Goal: Task Accomplishment & Management: Complete application form

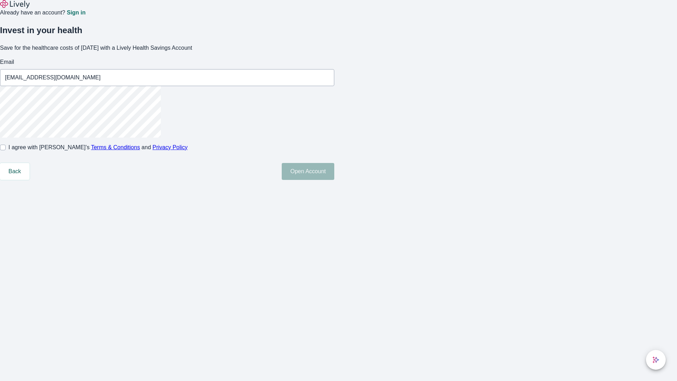
click at [6, 150] on input "I agree with Lively’s Terms & Conditions and Privacy Policy" at bounding box center [3, 147] width 6 height 6
checkbox input "true"
click at [334, 180] on button "Open Account" at bounding box center [308, 171] width 53 height 17
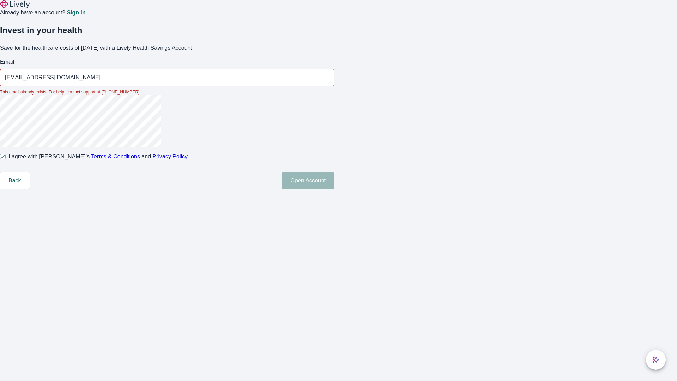
type input "[EMAIL_ADDRESS][DOMAIN_NAME]"
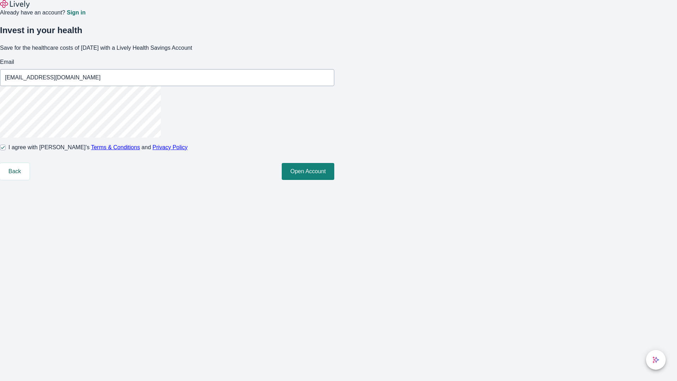
click at [6, 150] on input "I agree with Lively’s Terms & Conditions and Privacy Policy" at bounding box center [3, 147] width 6 height 6
checkbox input "false"
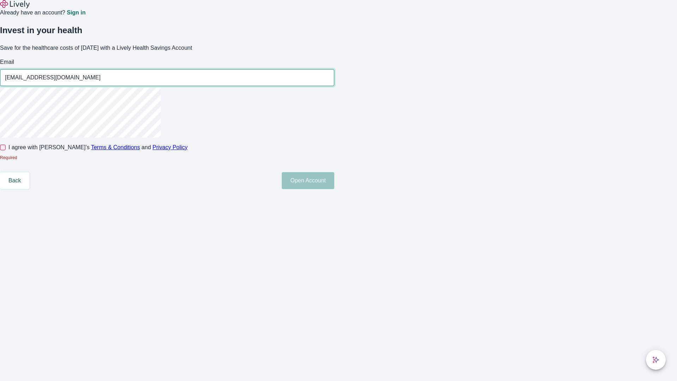
type input "[EMAIL_ADDRESS][DOMAIN_NAME]"
click at [6, 150] on input "I agree with Lively’s Terms & Conditions and Privacy Policy" at bounding box center [3, 147] width 6 height 6
checkbox input "true"
click at [334, 189] on button "Open Account" at bounding box center [308, 180] width 53 height 17
